Goal: Transaction & Acquisition: Book appointment/travel/reservation

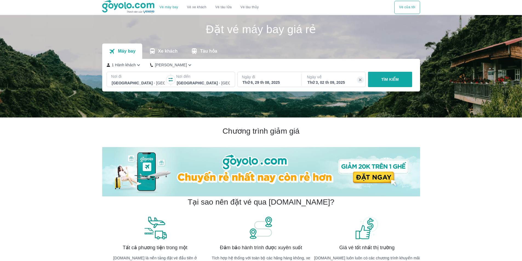
click at [116, 78] on p "Nơi đi" at bounding box center [138, 76] width 54 height 5
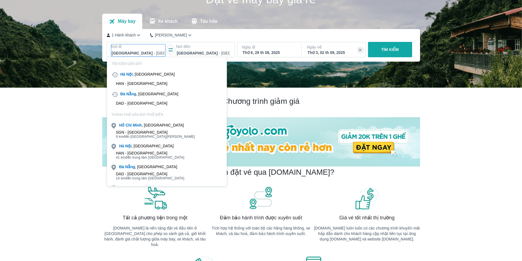
scroll to position [31, 0]
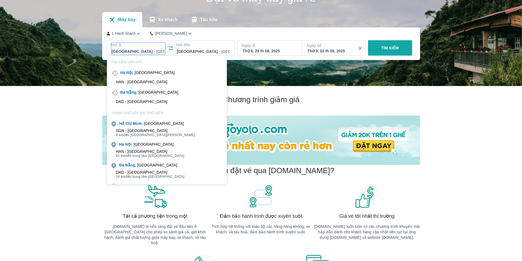
click at [202, 99] on h2 "Chương trình giảm giá" at bounding box center [261, 100] width 318 height 10
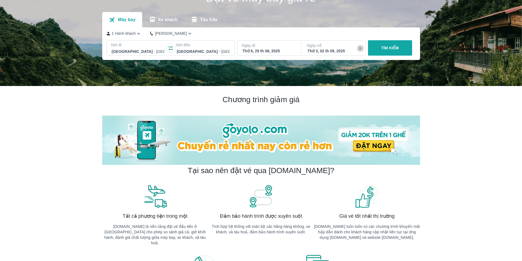
click at [360, 50] on icon "button" at bounding box center [360, 48] width 5 height 5
click at [388, 50] on p "TÌM KIẾM" at bounding box center [390, 47] width 18 height 5
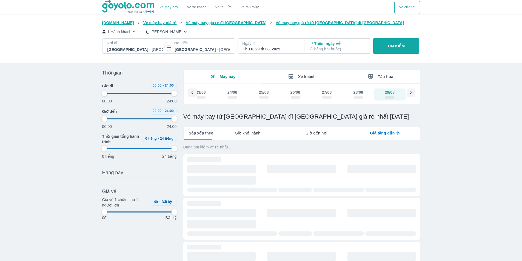
type input "97.9166666666667"
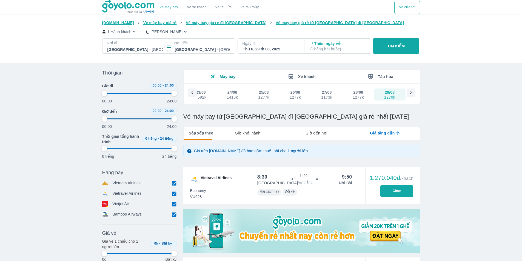
type input "97.9166666666667"
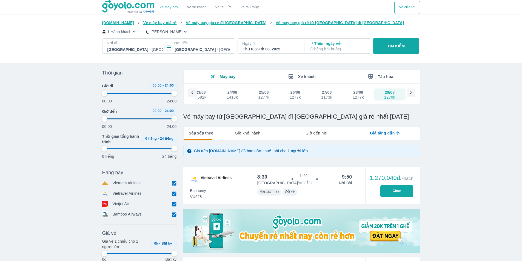
type input "97.9166666666667"
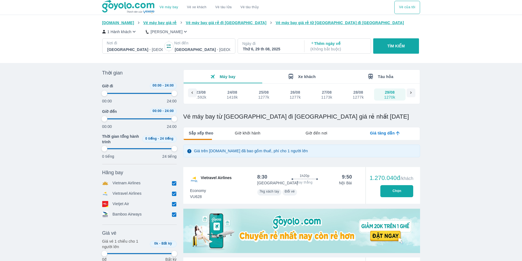
type input "97.9166666666667"
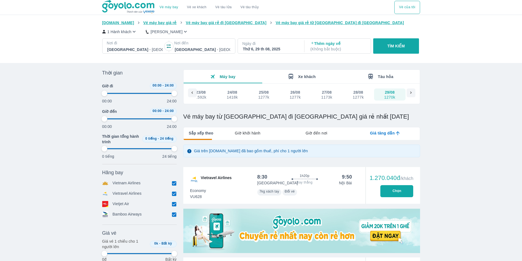
type input "97.9166666666667"
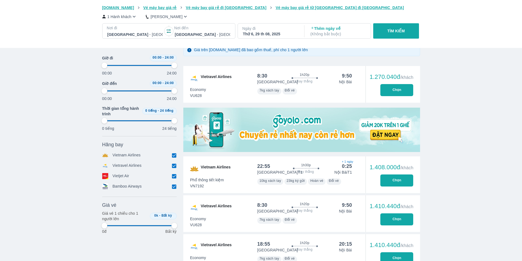
scroll to position [110, 0]
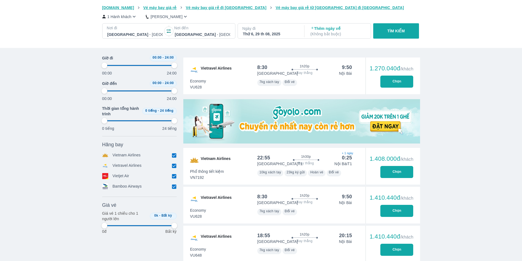
type input "97.9166666666667"
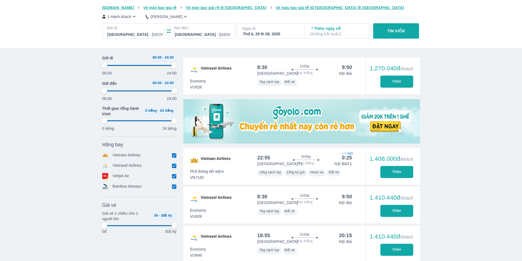
type input "97.9166666666667"
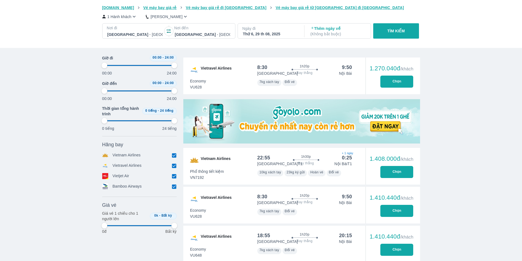
type input "97.9166666666667"
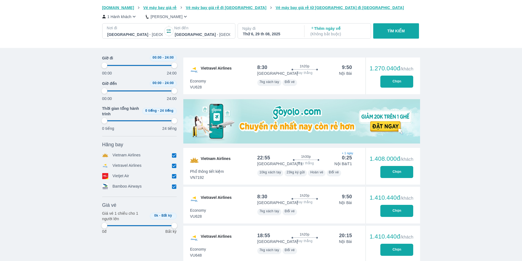
type input "97.9166666666667"
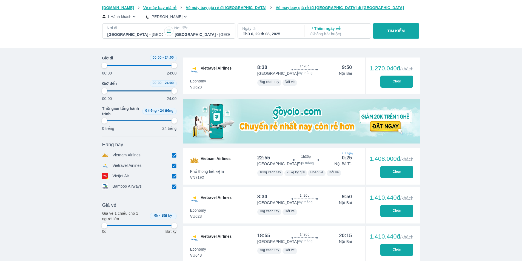
type input "97.9166666666667"
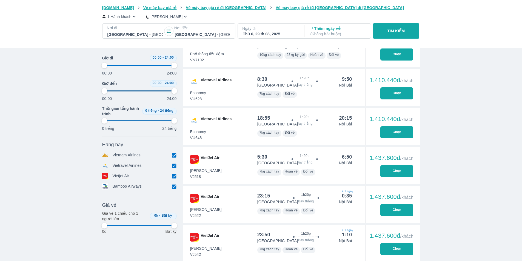
scroll to position [274, 0]
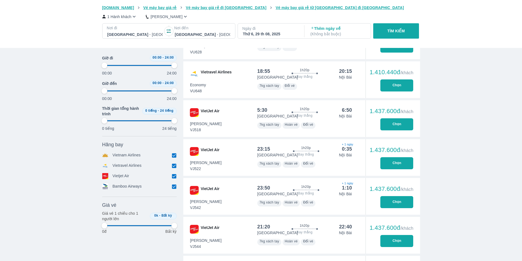
type input "97.9166666666667"
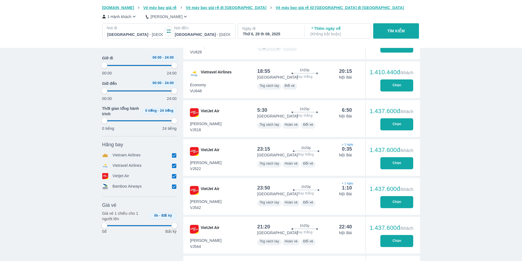
type input "97.9166666666667"
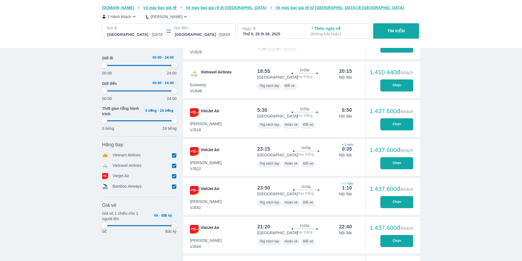
type input "97.9166666666667"
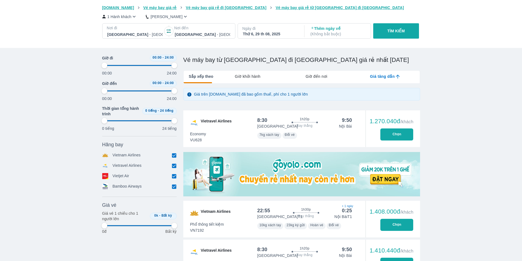
scroll to position [0, 0]
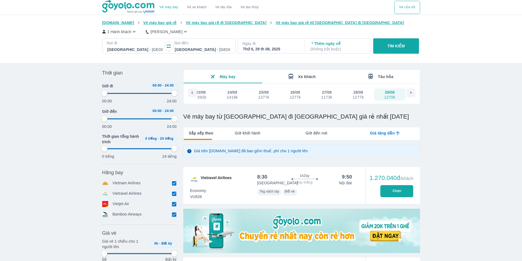
type input "97.9166666666667"
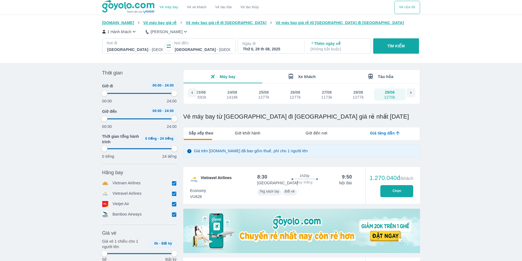
type input "97.9166666666667"
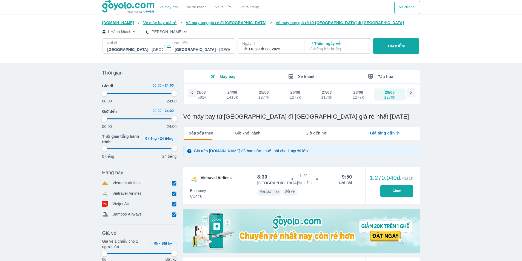
type input "97.9166666666667"
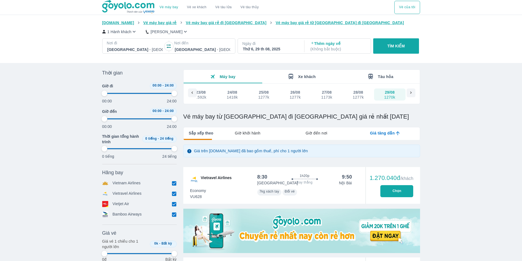
type input "97.9166666666667"
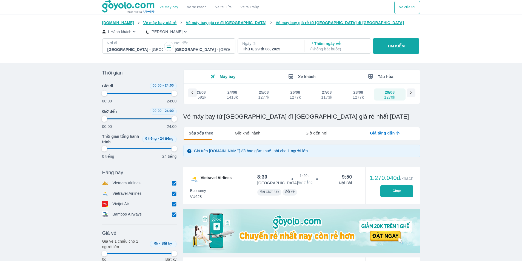
type input "97.9166666666667"
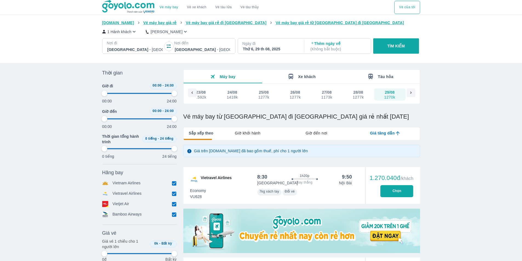
type input "97.9166666666667"
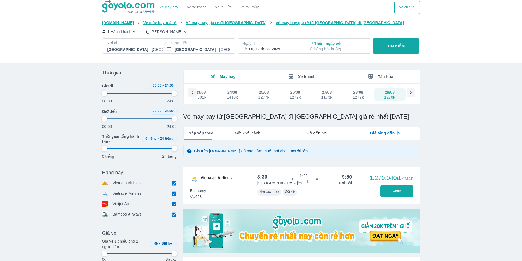
type input "97.9166666666667"
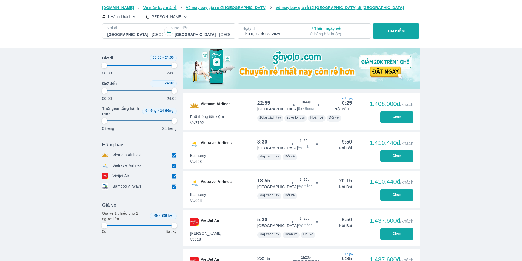
type input "97.9166666666667"
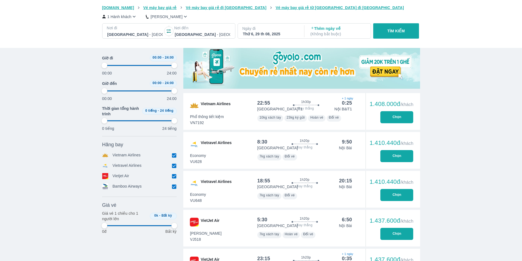
type input "97.9166666666667"
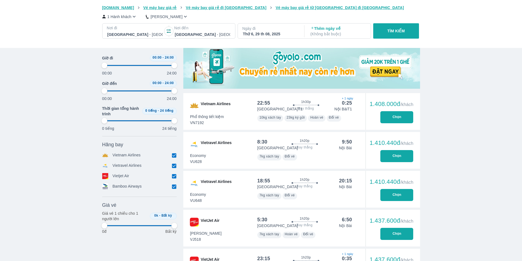
type input "97.9166666666667"
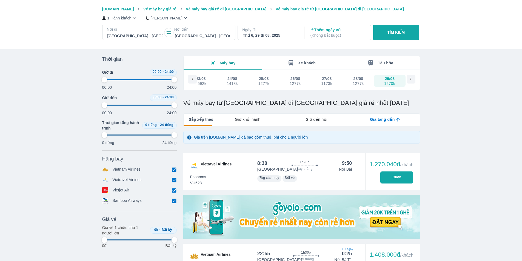
scroll to position [0, 0]
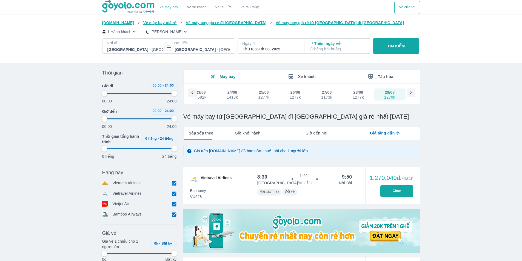
type input "97.9166666666667"
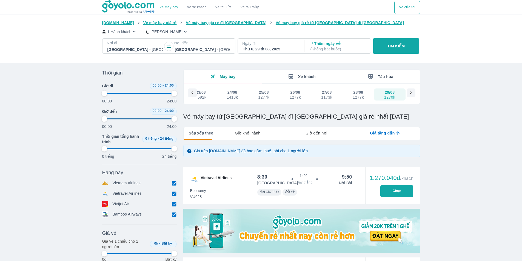
type input "97.9166666666667"
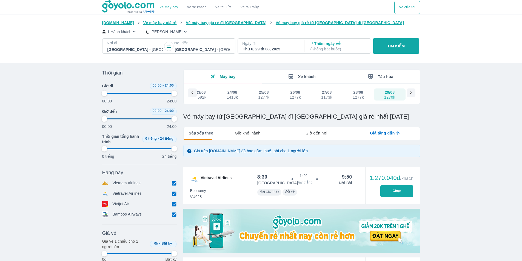
type input "97.9166666666667"
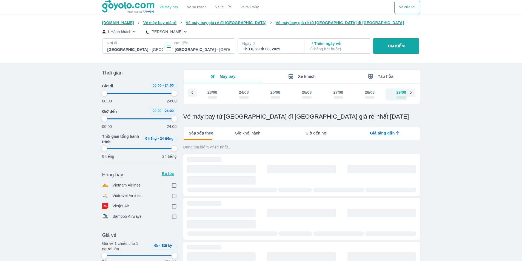
scroll to position [0, 12]
type input "97.9166666666667"
checkbox input "true"
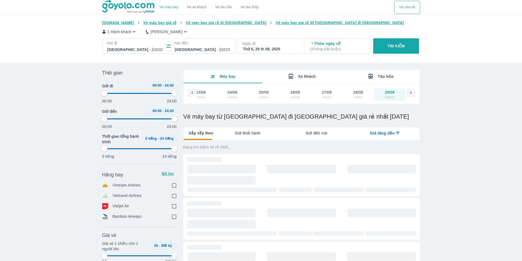
checkbox input "true"
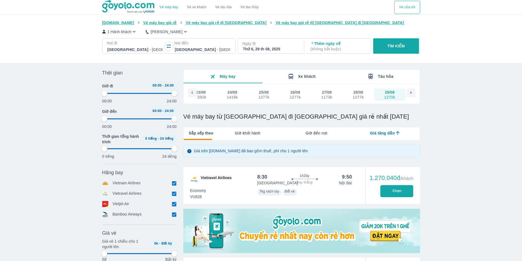
type input "97.9166666666667"
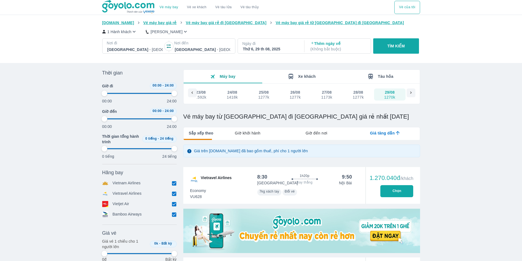
type input "97.9166666666667"
checkbox input "false"
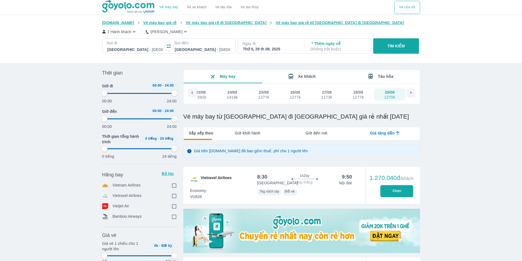
type input "97.9166666666667"
checkbox input "true"
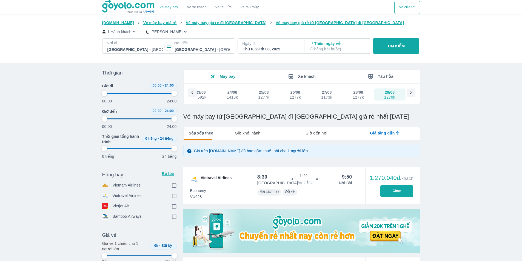
checkbox input "true"
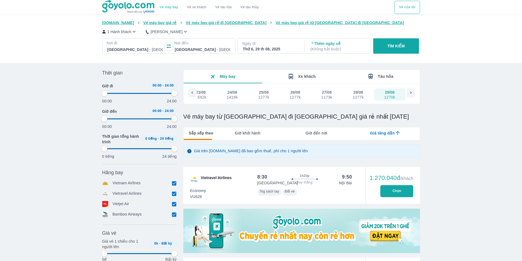
type input "97.9166666666667"
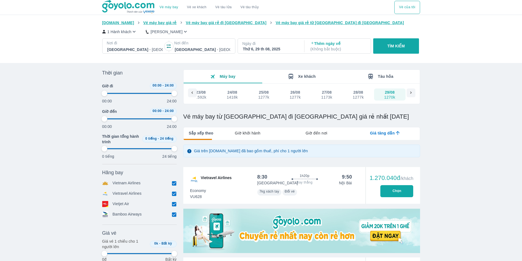
type input "97.9166666666667"
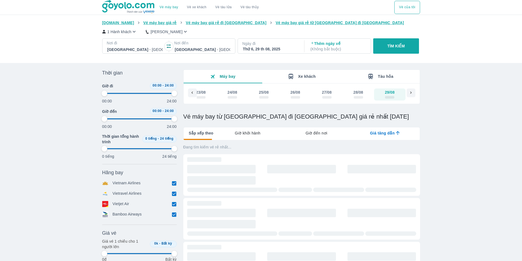
type input "97.9166666666667"
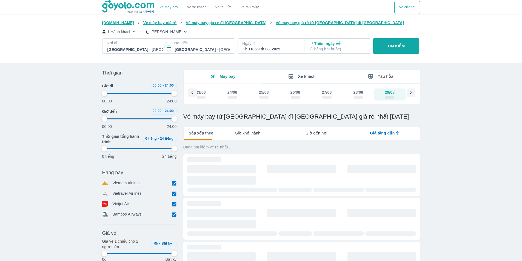
type input "97.9166666666667"
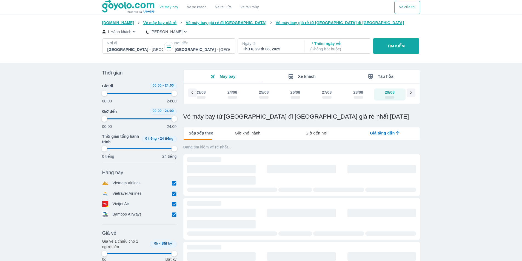
type input "97.9166666666667"
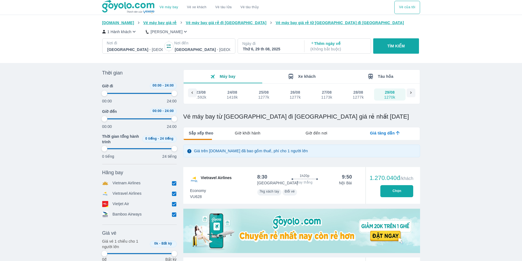
type input "97.9166666666667"
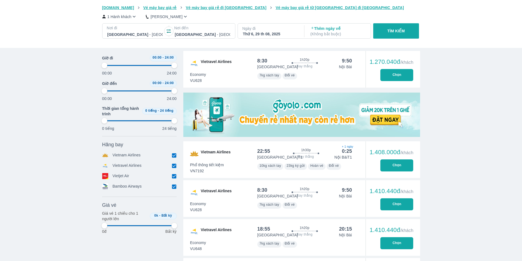
type input "97.9166666666667"
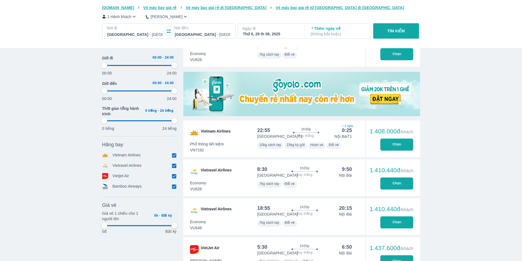
type input "97.9166666666667"
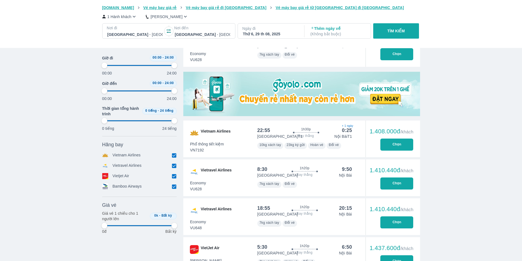
type input "97.9166666666667"
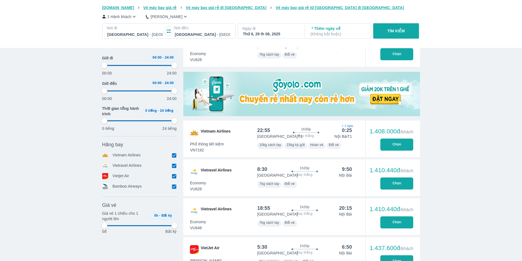
type input "97.9166666666667"
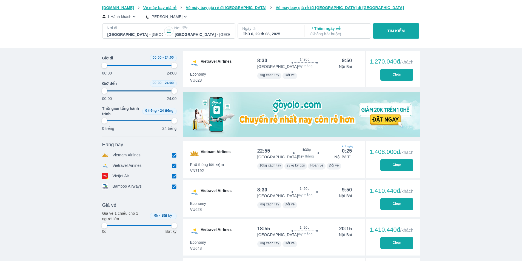
scroll to position [27, 0]
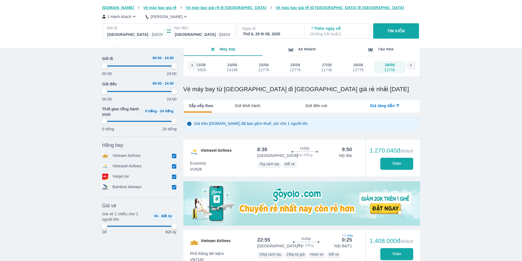
type input "97.9166666666667"
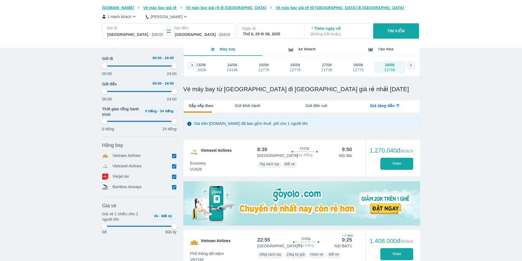
type input "97.9166666666667"
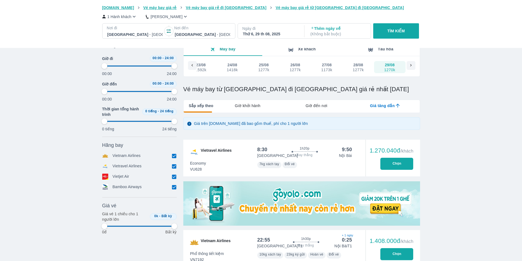
type input "97.9166666666667"
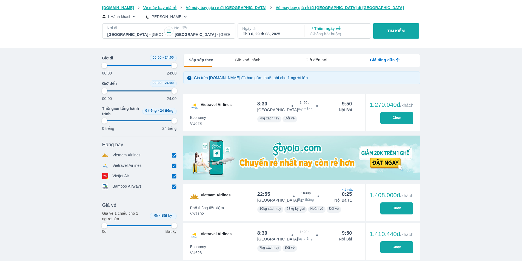
scroll to position [164, 0]
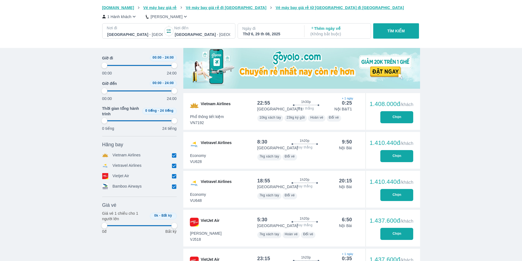
type input "97.9166666666667"
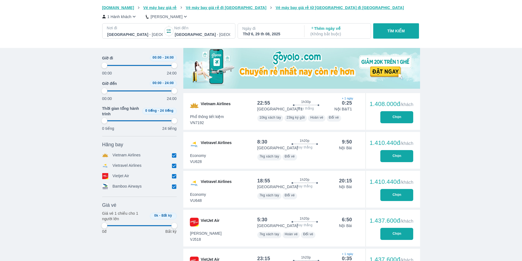
type input "97.9166666666667"
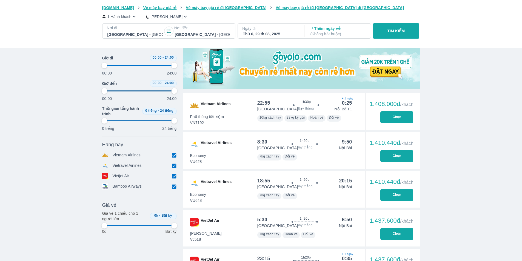
type input "97.9166666666667"
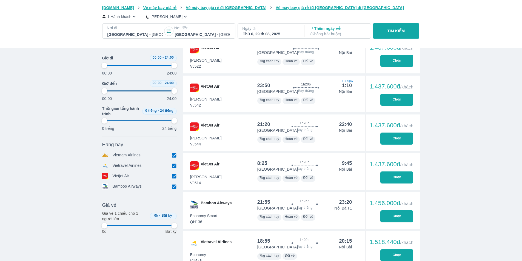
scroll to position [383, 0]
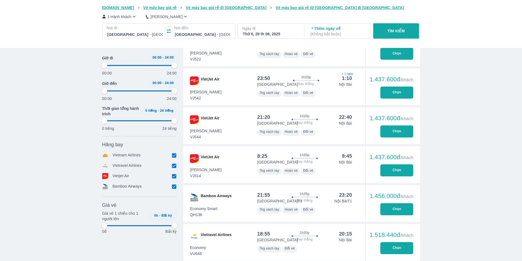
type input "97.9166666666667"
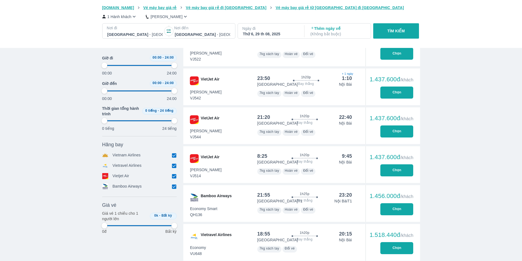
type input "97.9166666666667"
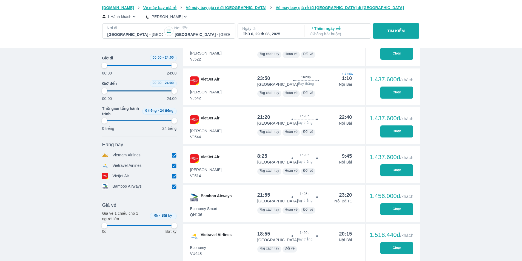
type input "97.9166666666667"
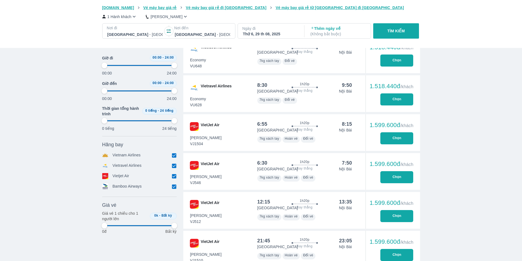
type input "97.9166666666667"
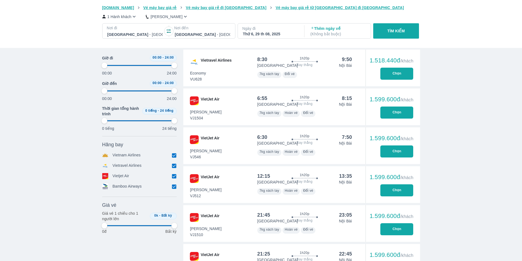
type input "97.9166666666667"
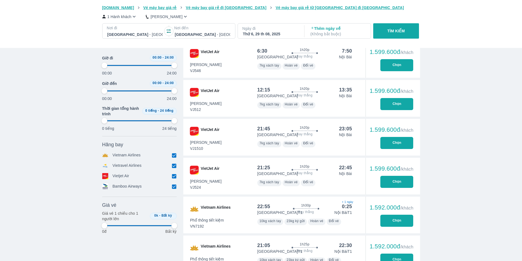
type input "97.9166666666667"
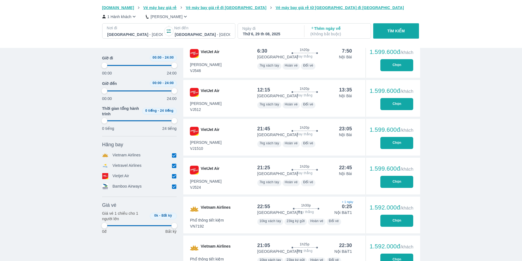
type input "97.9166666666667"
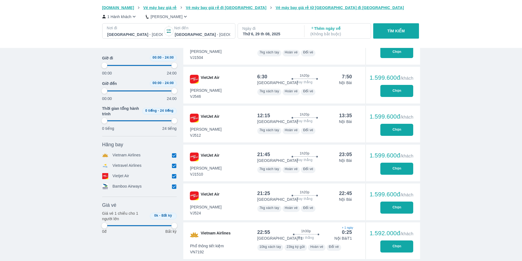
type input "97.9166666666667"
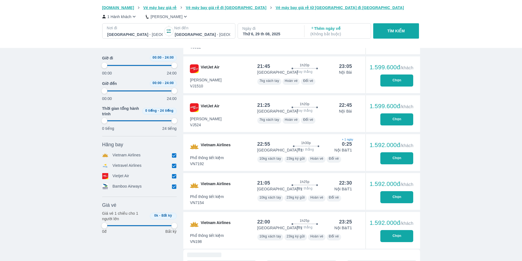
type input "97.9166666666667"
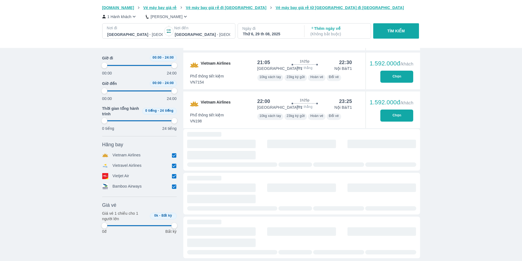
scroll to position [876, 0]
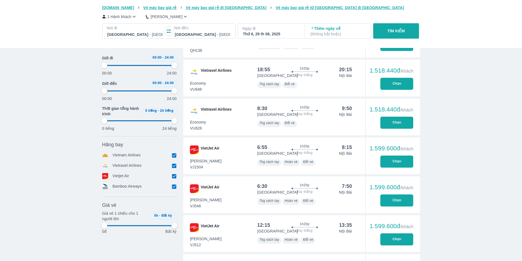
type input "97.9166666666667"
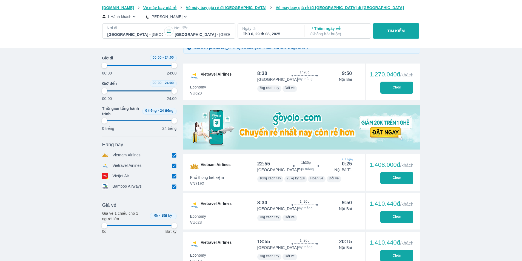
type input "97.9166666666667"
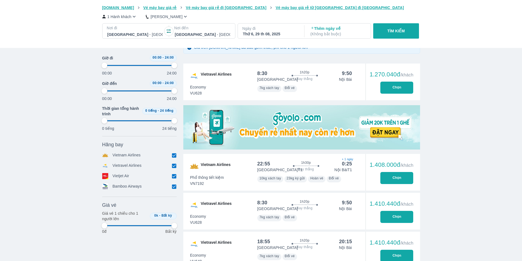
type input "97.9166666666667"
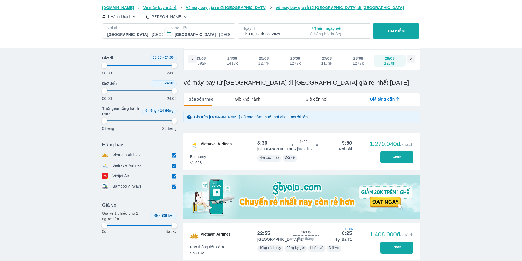
scroll to position [0, 0]
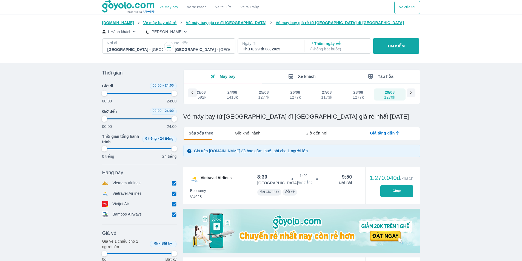
type input "97.9166666666667"
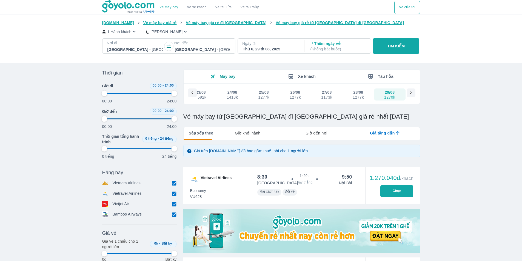
type input "97.9166666666667"
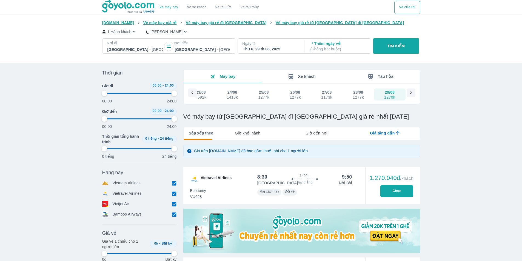
type input "97.9166666666667"
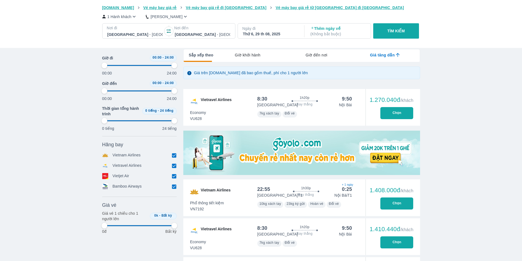
scroll to position [82, 0]
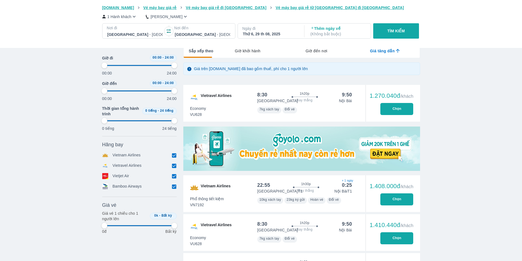
type input "97.9166666666667"
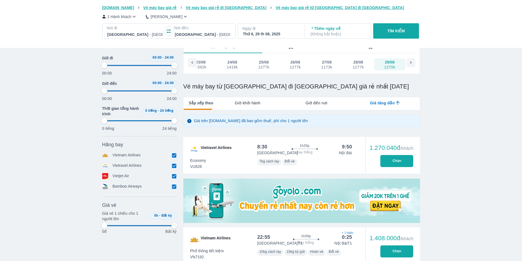
scroll to position [0, 0]
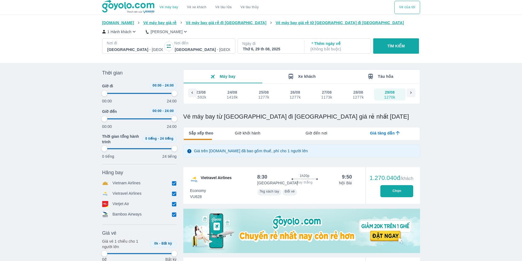
type input "97.9166666666667"
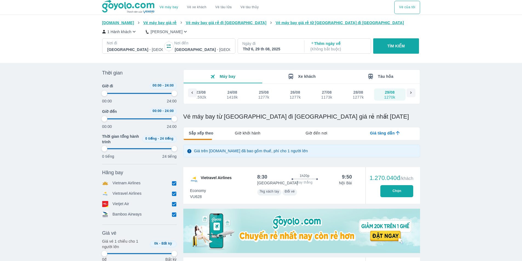
type input "97.9166666666667"
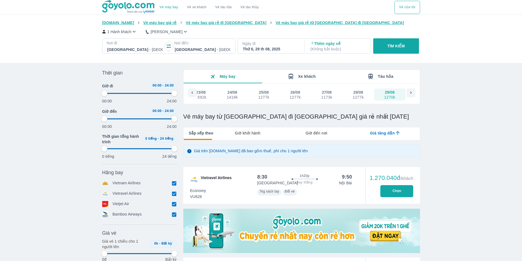
type input "97.9166666666667"
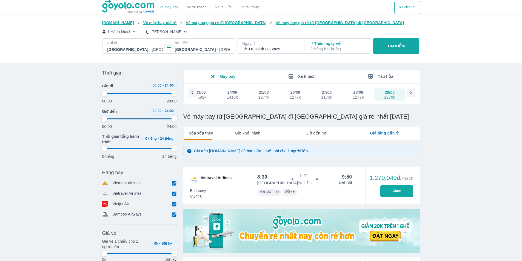
type input "97.9166666666667"
click at [321, 45] on p "Thêm ngày về ( Không bắt buộc )" at bounding box center [337, 46] width 55 height 11
type input "97.9166666666667"
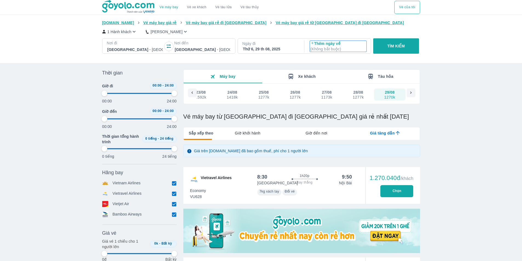
type input "97.9166666666667"
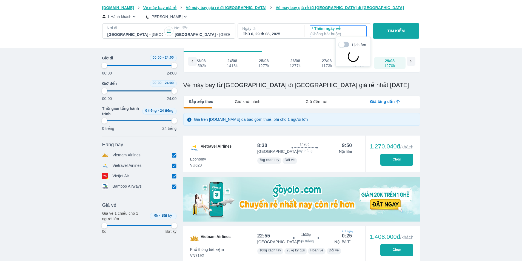
type input "97.9166666666667"
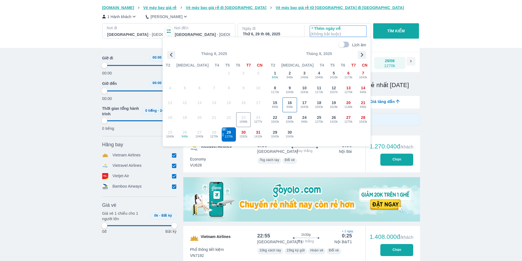
type input "97.9166666666667"
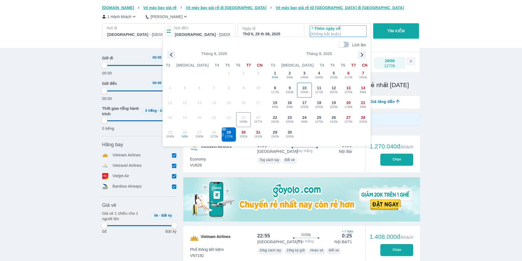
type input "97.9166666666667"
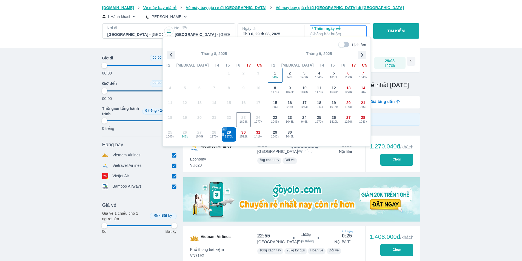
type input "97.9166666666667"
click at [276, 75] on div "1 849k" at bounding box center [275, 75] width 14 height 14
type input "97.9166666666667"
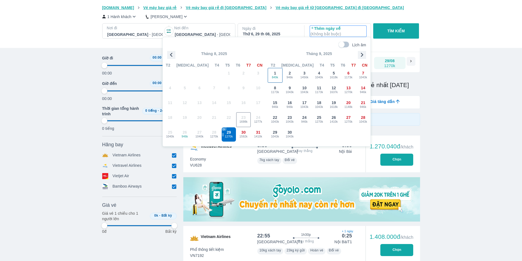
type input "97.9166666666667"
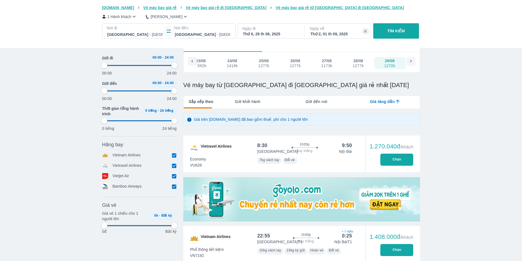
type input "97.9166666666667"
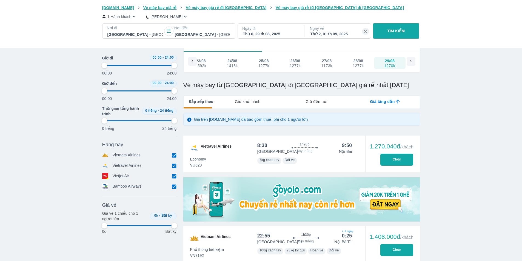
type input "97.9166666666667"
click at [392, 34] on p "TÌM KIẾM" at bounding box center [396, 30] width 18 height 5
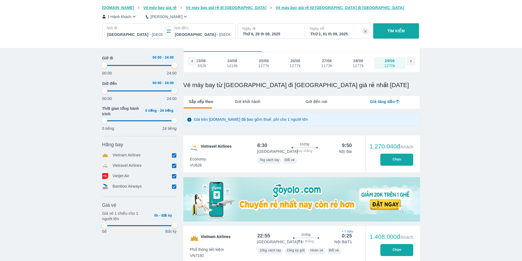
type input "97.9166666666667"
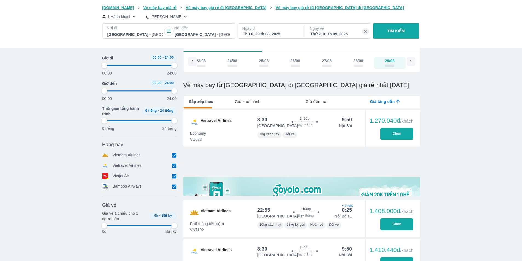
type input "97.9166666666667"
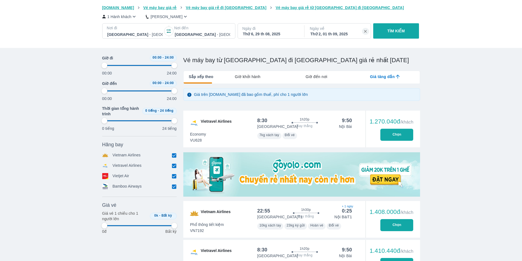
scroll to position [55, 0]
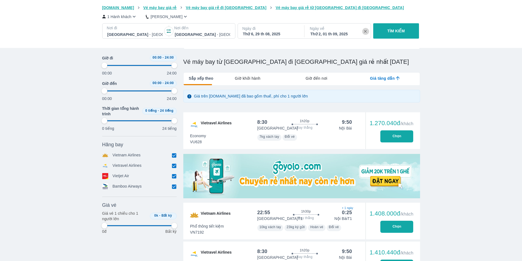
click at [366, 31] on icon "button" at bounding box center [365, 31] width 3 height 3
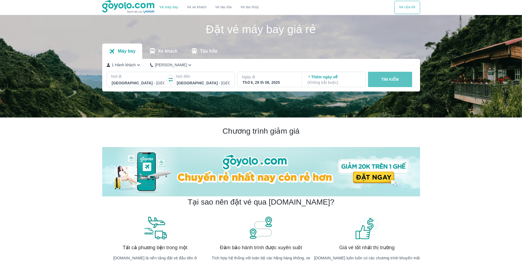
click at [392, 79] on p "TÌM KIẾM" at bounding box center [390, 79] width 18 height 5
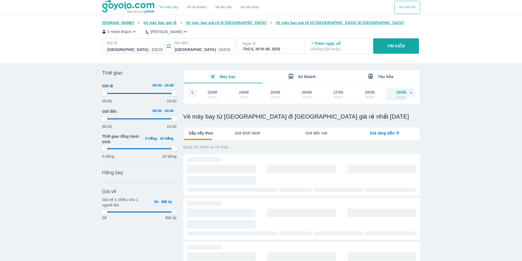
scroll to position [0, 12]
type input "97.9166666666667"
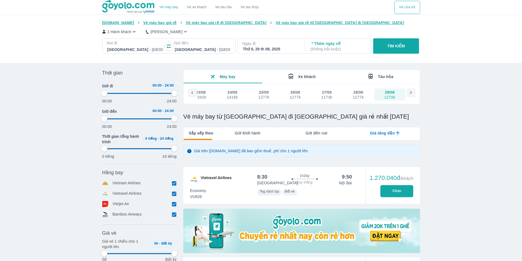
type input "97.9166666666667"
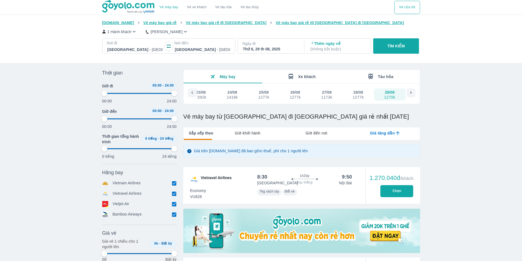
type input "97.9166666666667"
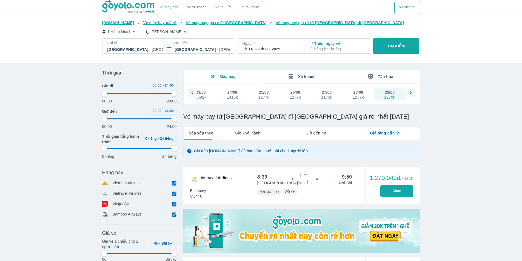
type input "97.9166666666667"
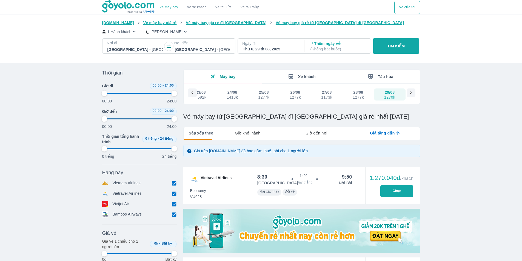
type input "97.9166666666667"
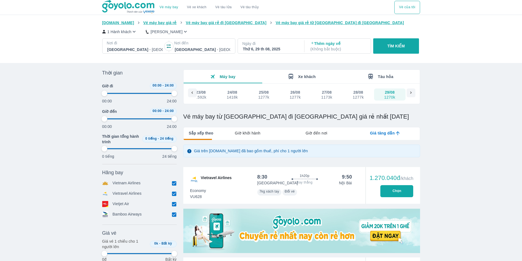
type input "97.9166666666667"
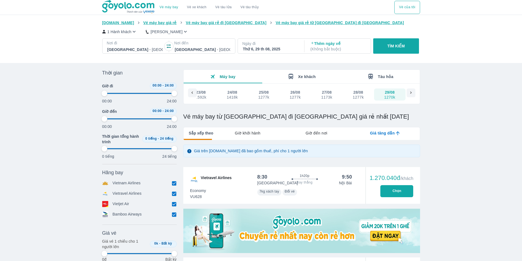
type input "97.9166666666667"
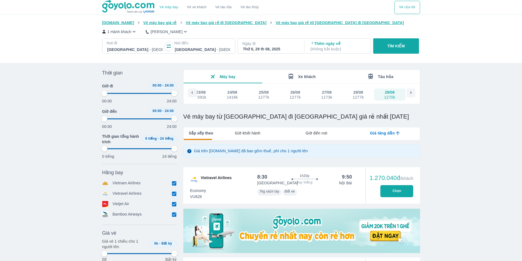
click at [411, 95] on icon at bounding box center [410, 92] width 5 height 5
type input "97.9166666666667"
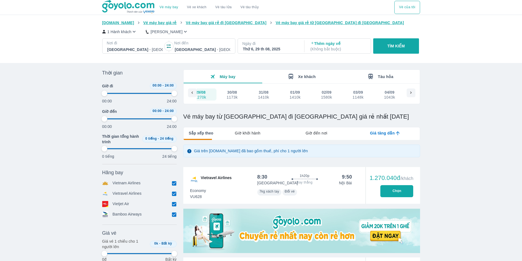
type input "97.9166666666667"
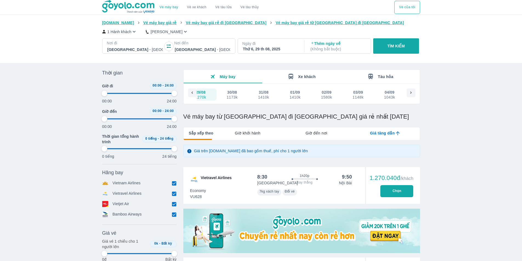
type input "97.9166666666667"
click at [191, 94] on icon at bounding box center [192, 92] width 5 height 5
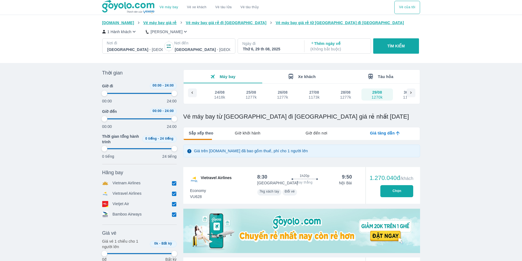
scroll to position [0, 12]
click at [411, 95] on icon at bounding box center [410, 92] width 5 height 5
type input "97.9166666666667"
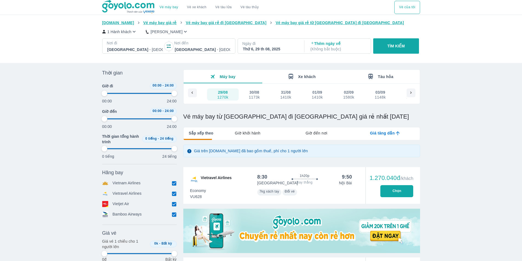
scroll to position [0, 200]
type input "97.9166666666667"
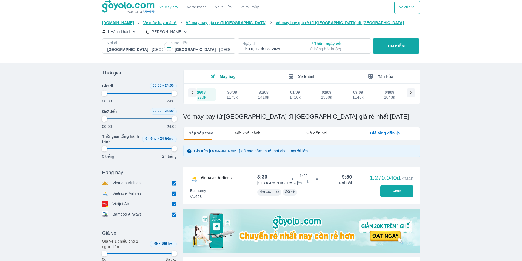
type input "97.9166666666667"
click at [230, 94] on div "30/08" at bounding box center [232, 92] width 10 height 5
type input "97.9166666666667"
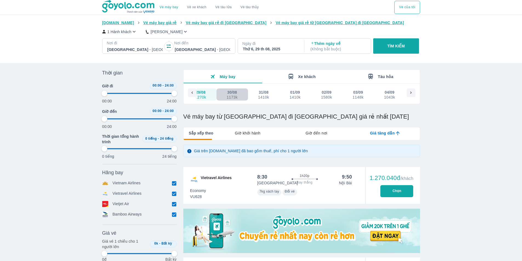
type input "97.9166666666667"
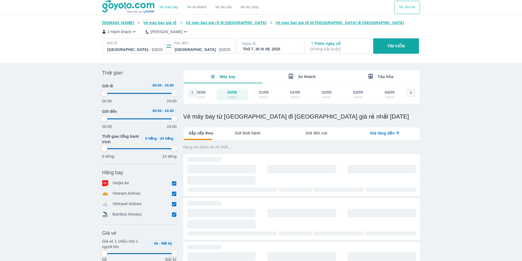
type input "97.9166666666667"
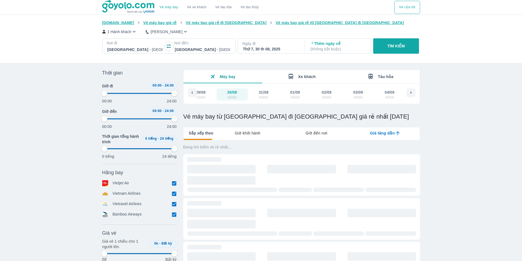
type input "97.9166666666667"
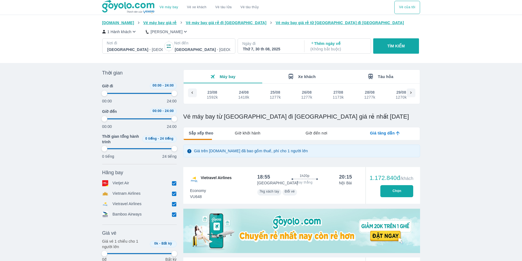
scroll to position [0, 45]
type input "97.9166666666667"
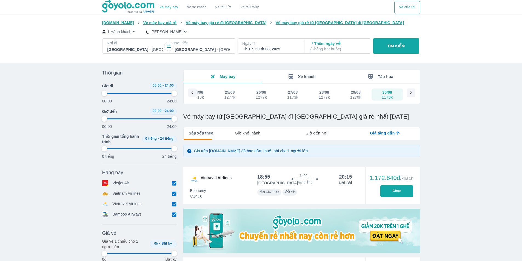
type input "97.9166666666667"
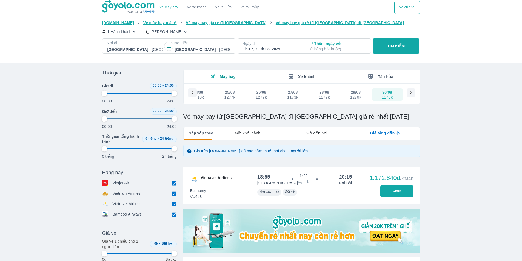
type input "97.9166666666667"
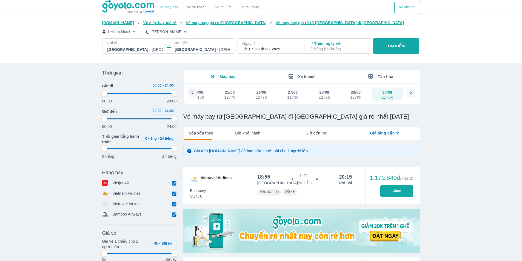
type input "97.9166666666667"
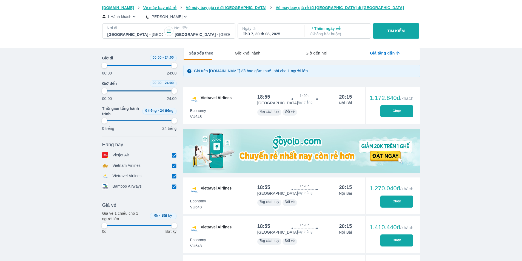
scroll to position [82, 0]
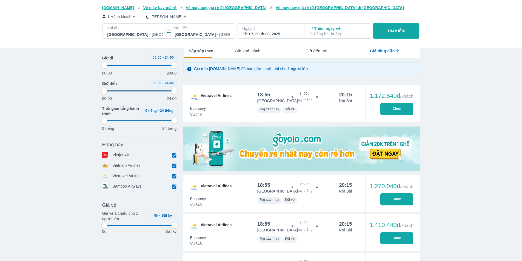
type input "97.9166666666667"
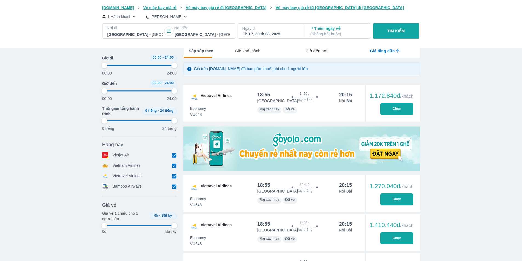
type input "97.9166666666667"
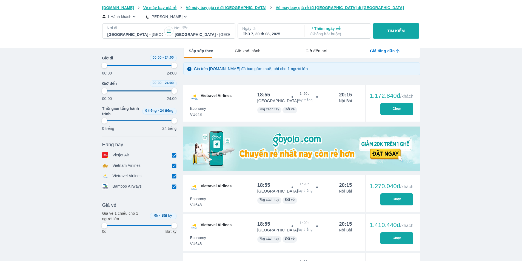
type input "97.9166666666667"
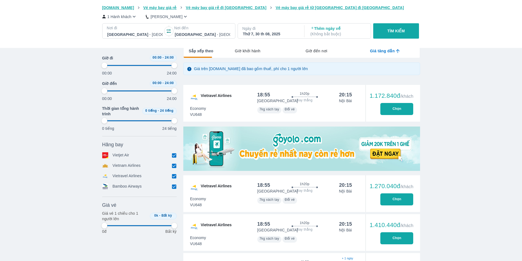
scroll to position [247, 0]
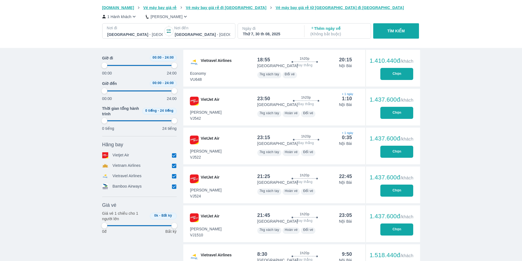
type input "97.9166666666667"
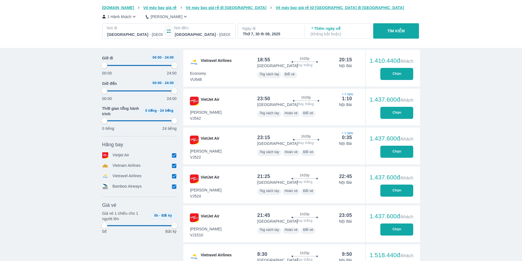
type input "97.9166666666667"
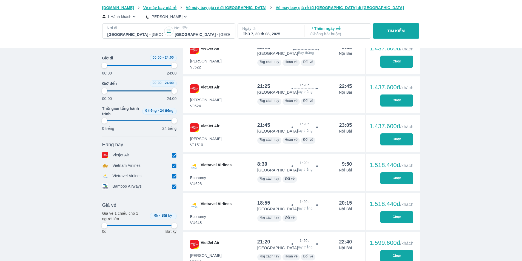
scroll to position [301, 0]
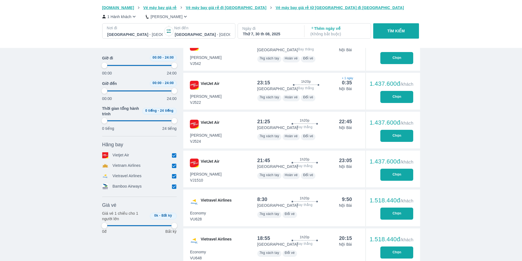
type input "97.9166666666667"
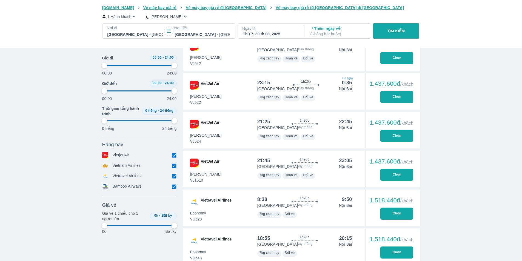
type input "97.9166666666667"
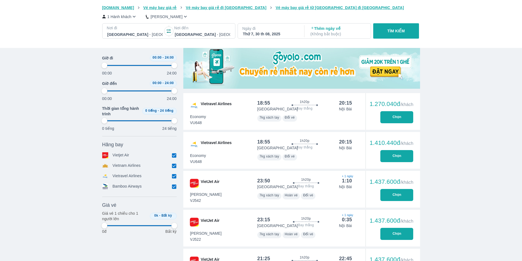
type input "97.9166666666667"
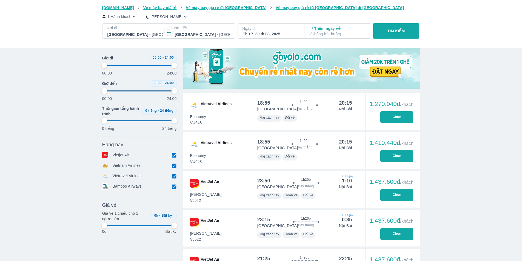
type input "97.9166666666667"
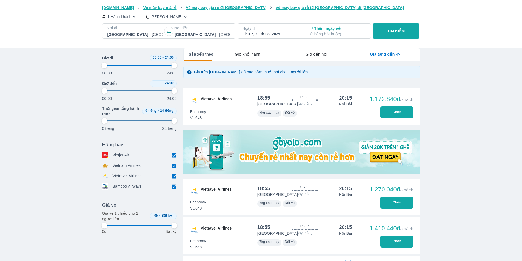
type input "97.9166666666667"
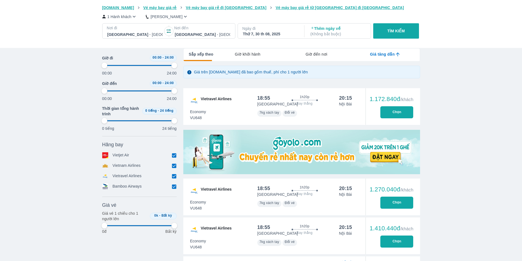
type input "97.9166666666667"
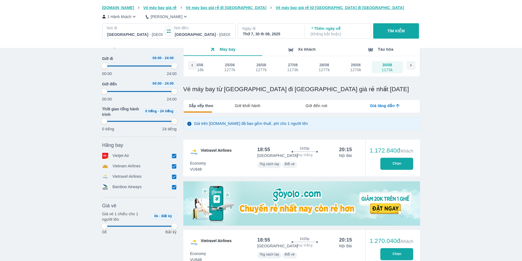
type input "97.9166666666667"
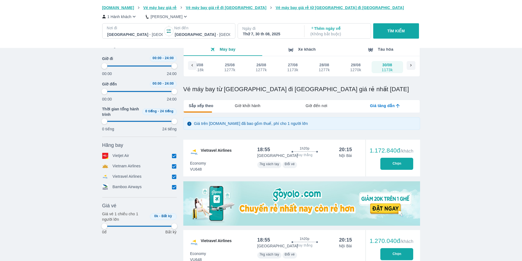
type input "97.9166666666667"
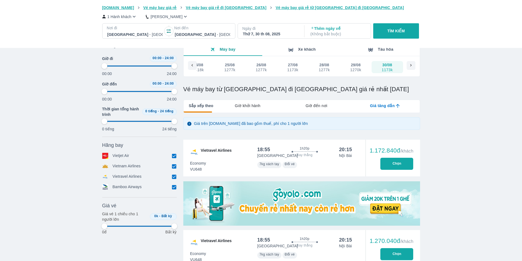
type input "97.9166666666667"
click at [355, 67] on div "29/08" at bounding box center [356, 64] width 10 height 5
type input "97.9166666666667"
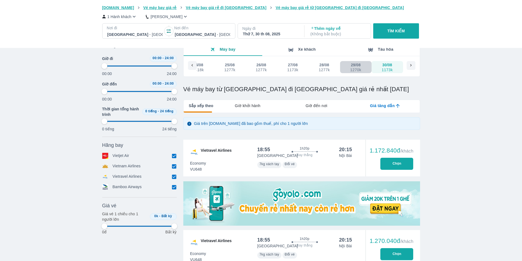
type input "97.9166666666667"
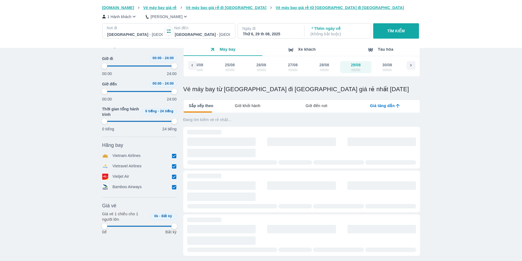
type input "97.9166666666667"
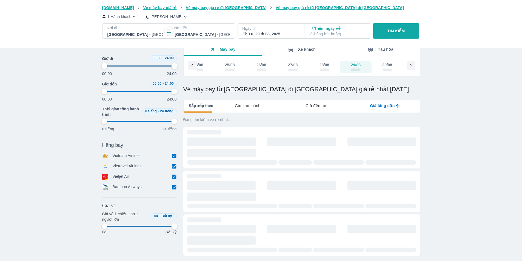
type input "97.9166666666667"
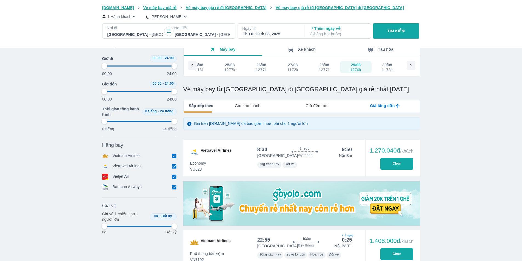
type input "97.9166666666667"
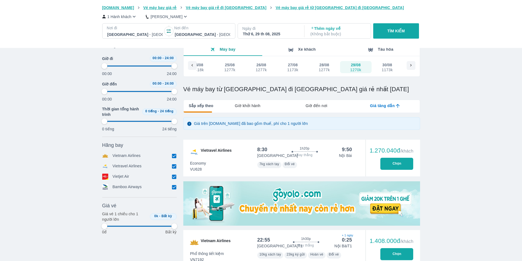
type input "97.9166666666667"
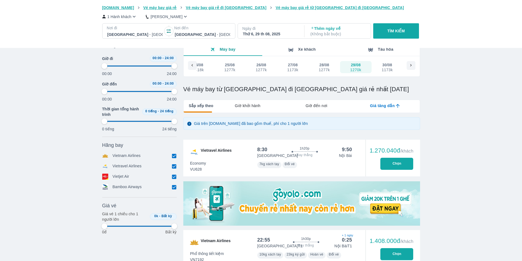
type input "97.9166666666667"
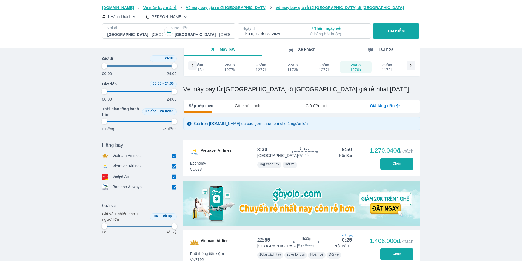
type input "97.9166666666667"
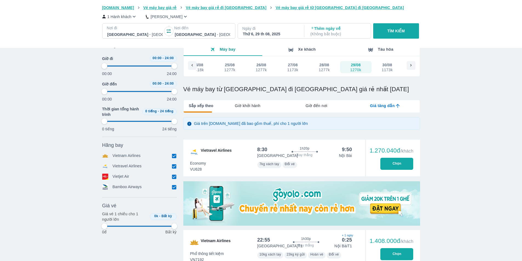
type input "97.9166666666667"
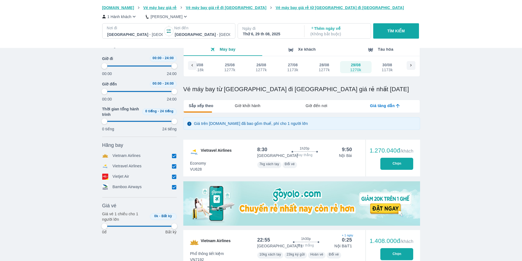
type input "97.9166666666667"
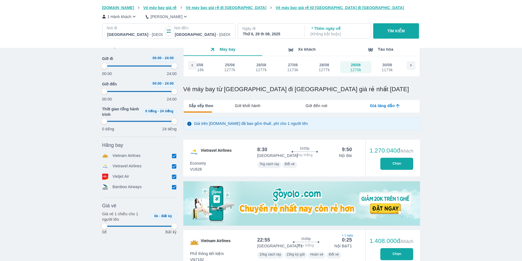
type input "97.9166666666667"
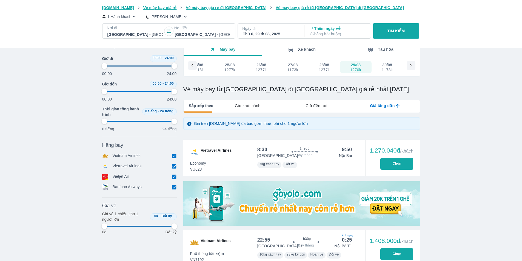
type input "97.9166666666667"
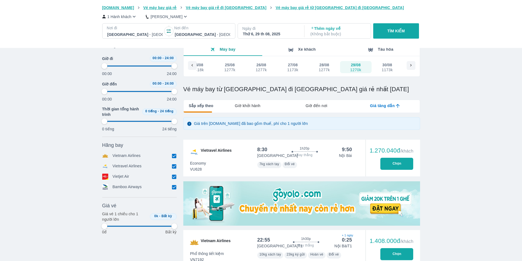
type input "97.9166666666667"
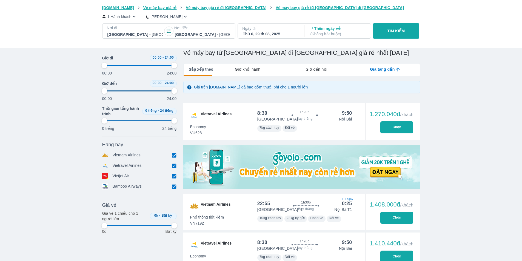
scroll to position [27, 0]
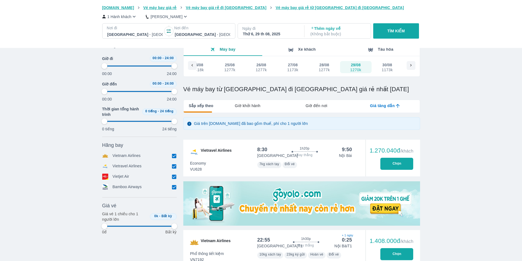
click at [393, 105] on span "Giá tăng dần" at bounding box center [382, 105] width 25 height 5
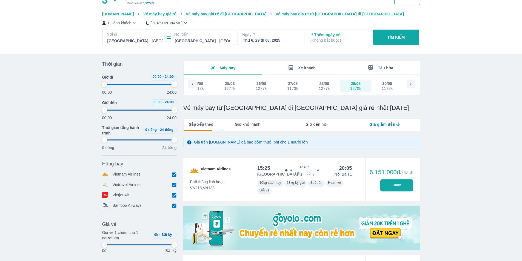
scroll to position [0, 0]
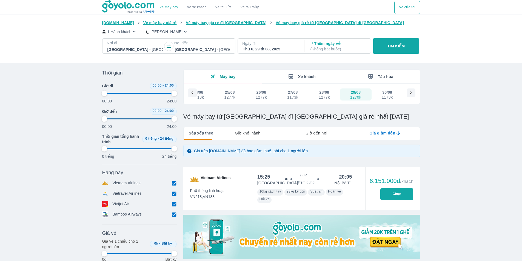
click at [382, 135] on span "Giá giảm dần" at bounding box center [382, 132] width 26 height 5
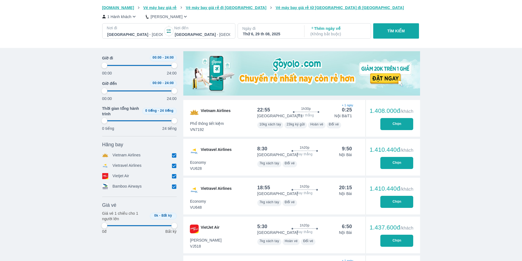
scroll to position [110, 0]
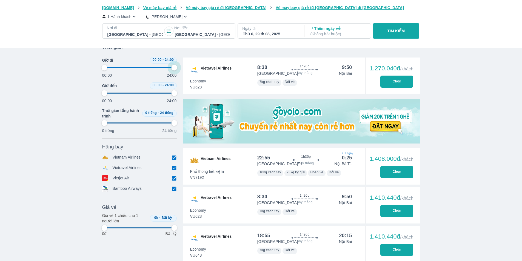
drag, startPoint x: 174, startPoint y: 64, endPoint x: 176, endPoint y: 69, distance: 4.9
click at [174, 69] on span at bounding box center [139, 68] width 70 height 8
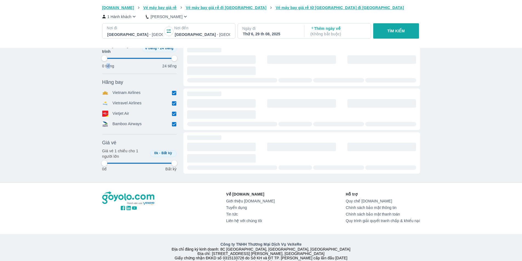
drag, startPoint x: 107, startPoint y: 69, endPoint x: 110, endPoint y: 69, distance: 3.8
click at [110, 69] on p "0 tiếng" at bounding box center [108, 65] width 12 height 5
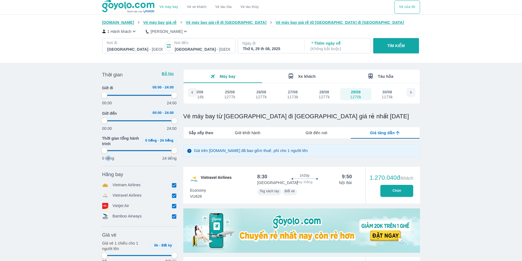
scroll to position [0, 0]
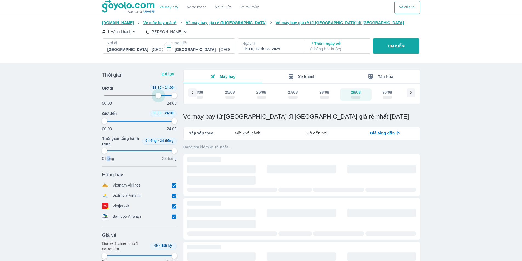
drag, startPoint x: 105, startPoint y: 95, endPoint x: 157, endPoint y: 95, distance: 51.2
click at [157, 95] on span at bounding box center [139, 95] width 70 height 8
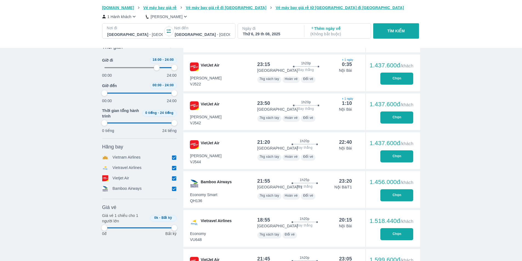
scroll to position [247, 0]
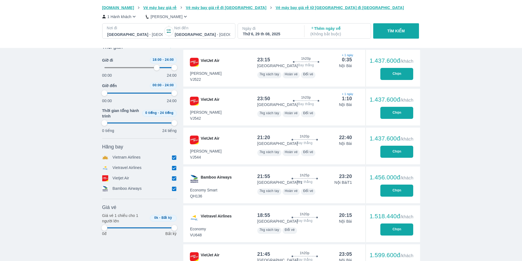
click at [207, 190] on span "Economy Smart" at bounding box center [203, 189] width 27 height 5
click at [220, 181] on span "Bamboo Airways" at bounding box center [216, 178] width 31 height 9
click at [346, 181] on p "Nội Bài T1" at bounding box center [343, 182] width 18 height 5
